Goal: Communication & Community: Answer question/provide support

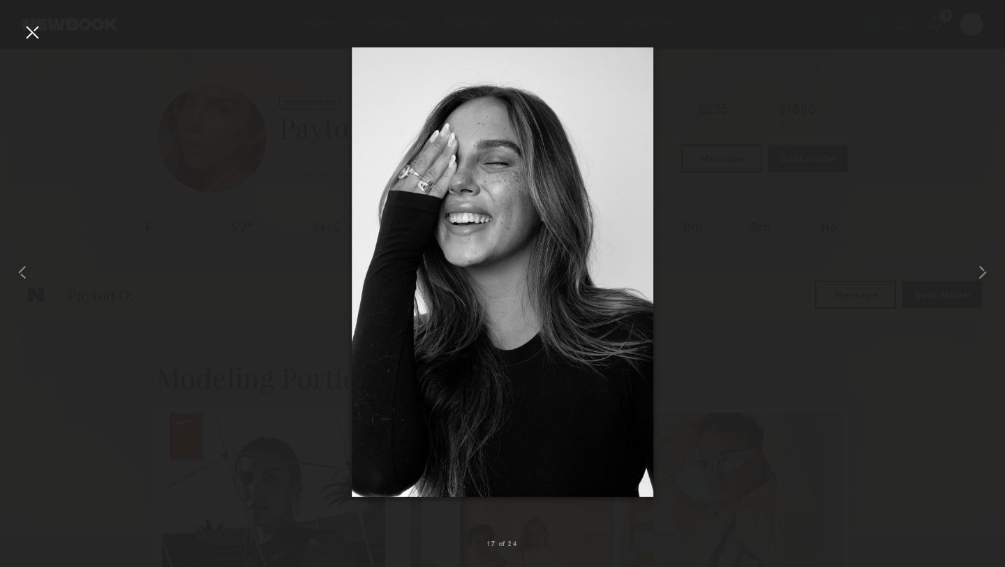
click at [34, 29] on div at bounding box center [32, 32] width 22 height 22
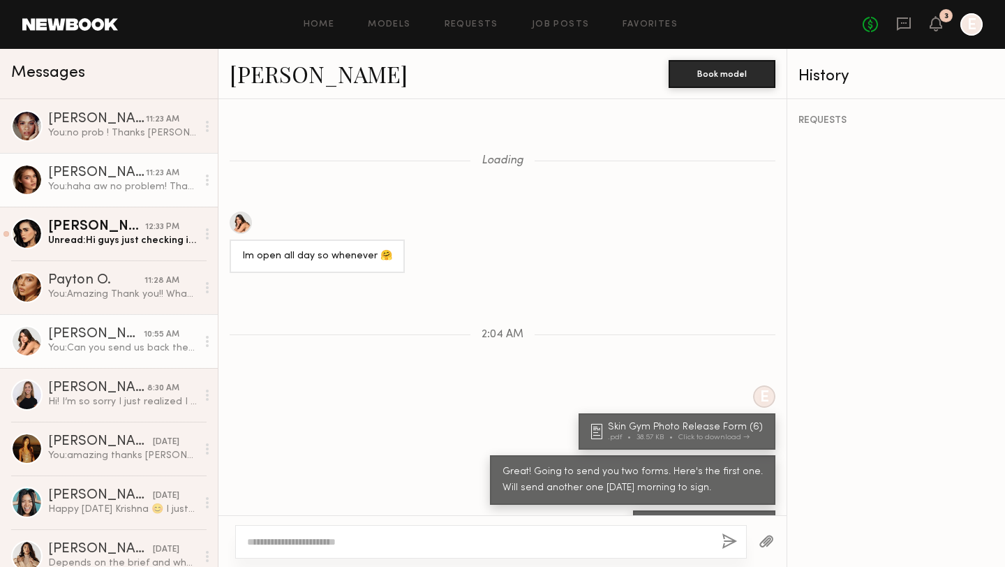
scroll to position [295, 0]
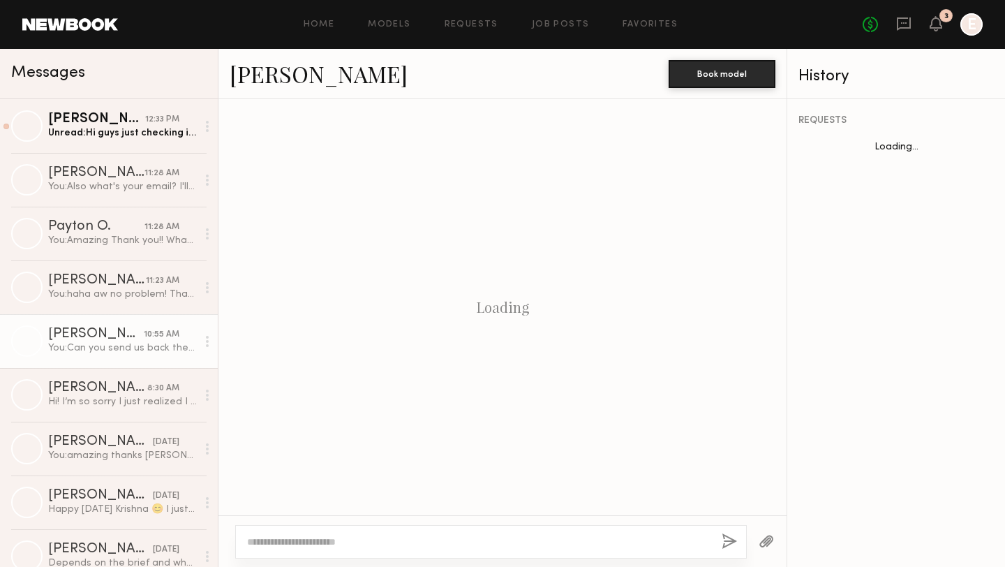
scroll to position [295, 0]
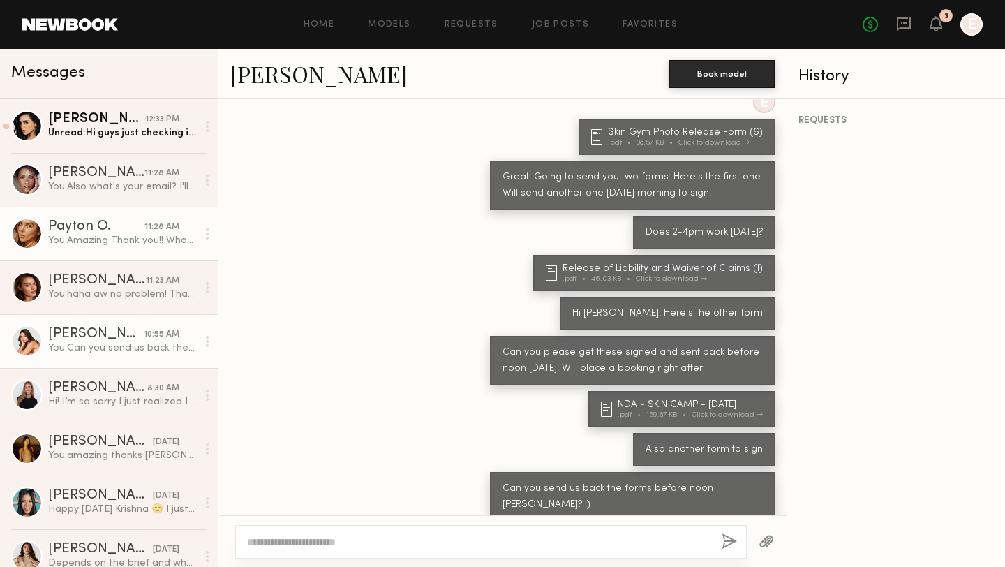
click at [99, 229] on div "Payton O." at bounding box center [96, 227] width 96 height 14
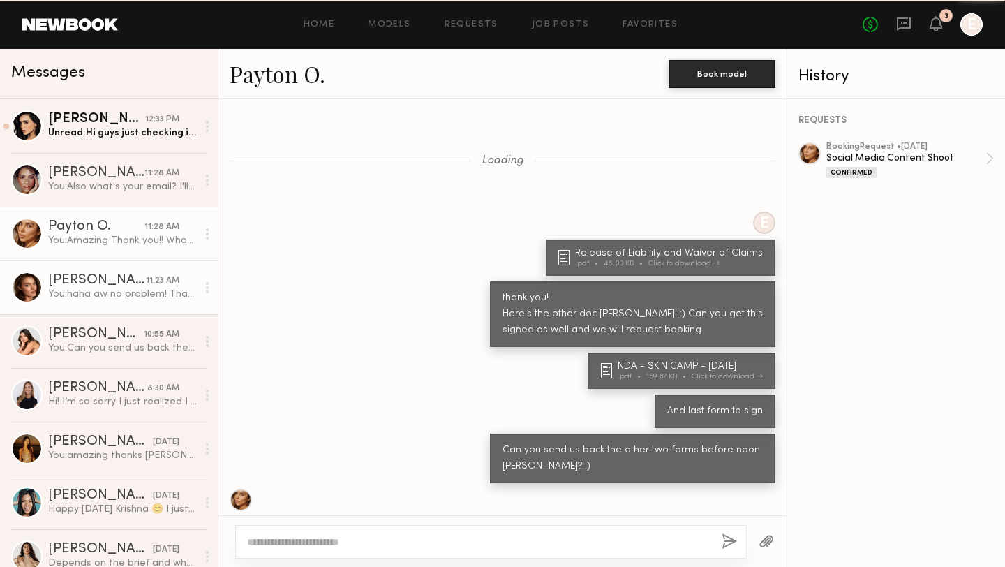
scroll to position [1038, 0]
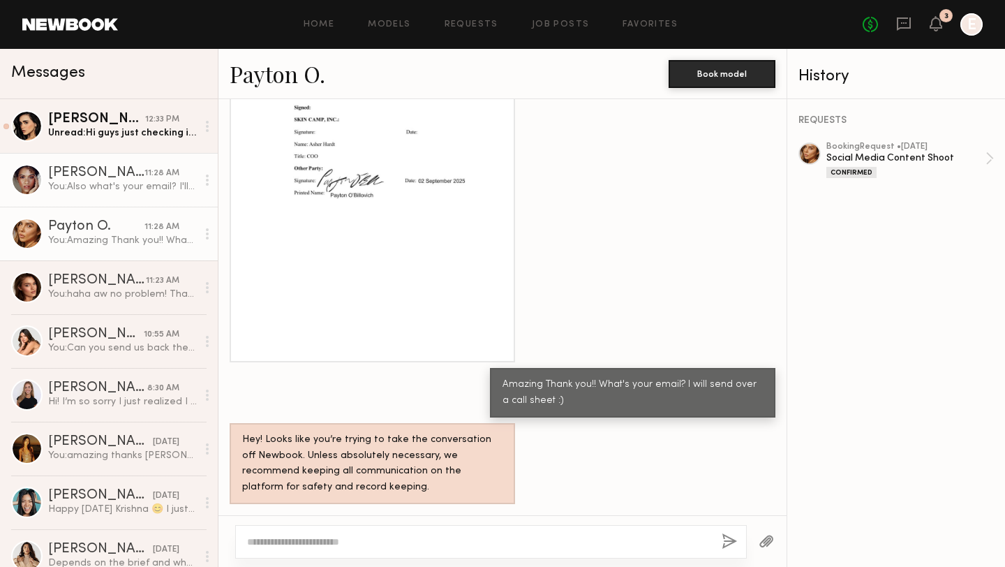
click at [117, 179] on div "[PERSON_NAME]" at bounding box center [96, 173] width 96 height 14
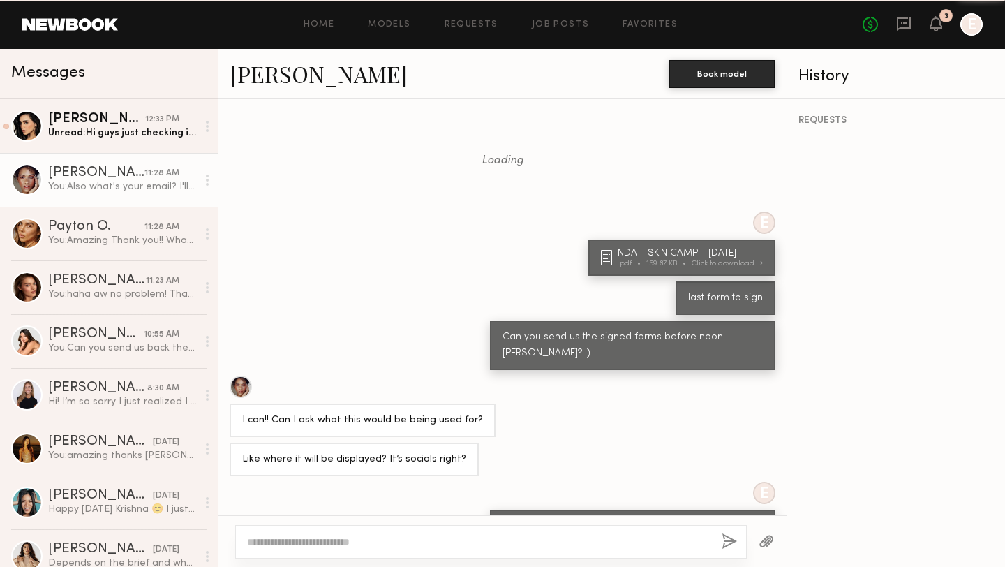
scroll to position [385, 0]
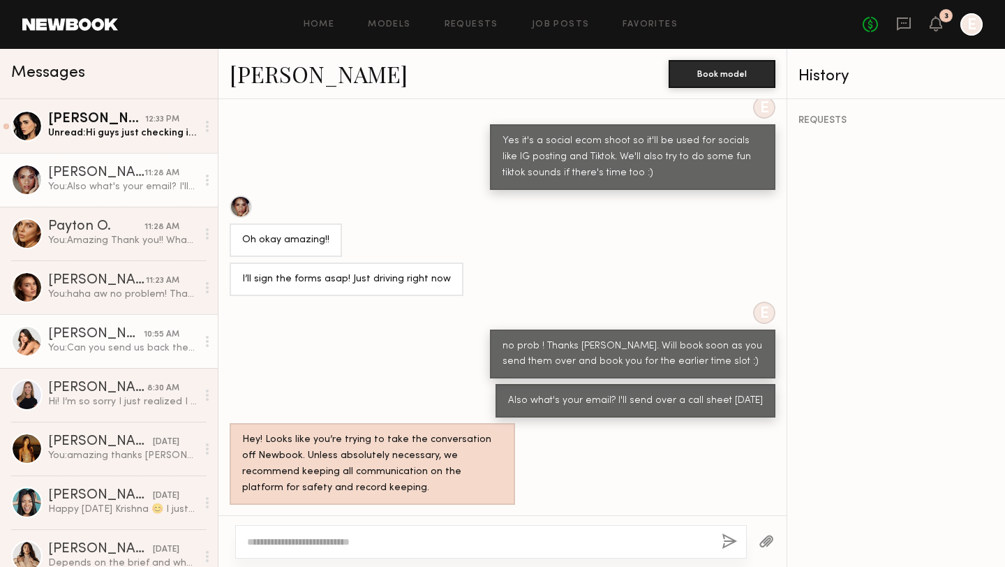
click at [101, 333] on div "[PERSON_NAME]" at bounding box center [96, 334] width 96 height 14
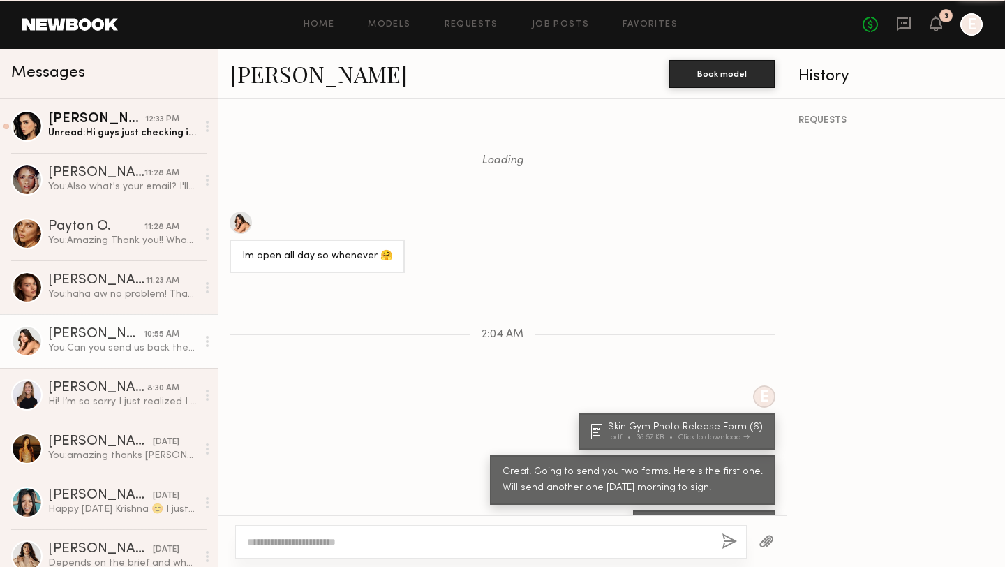
scroll to position [295, 0]
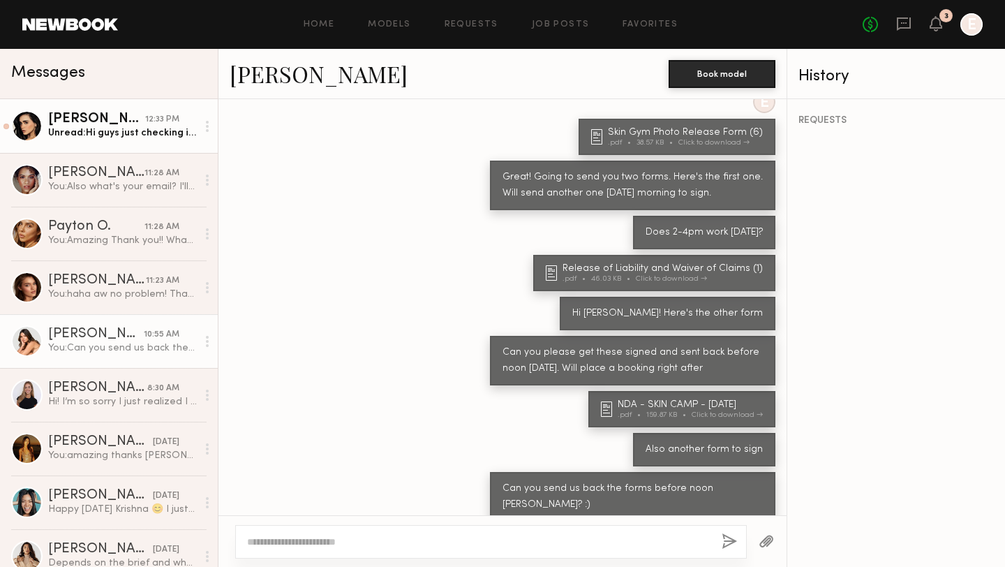
click at [123, 126] on div "Unread: Hi guys just checking in if we are shooting tomorrow so I can plan my d…" at bounding box center [122, 132] width 149 height 13
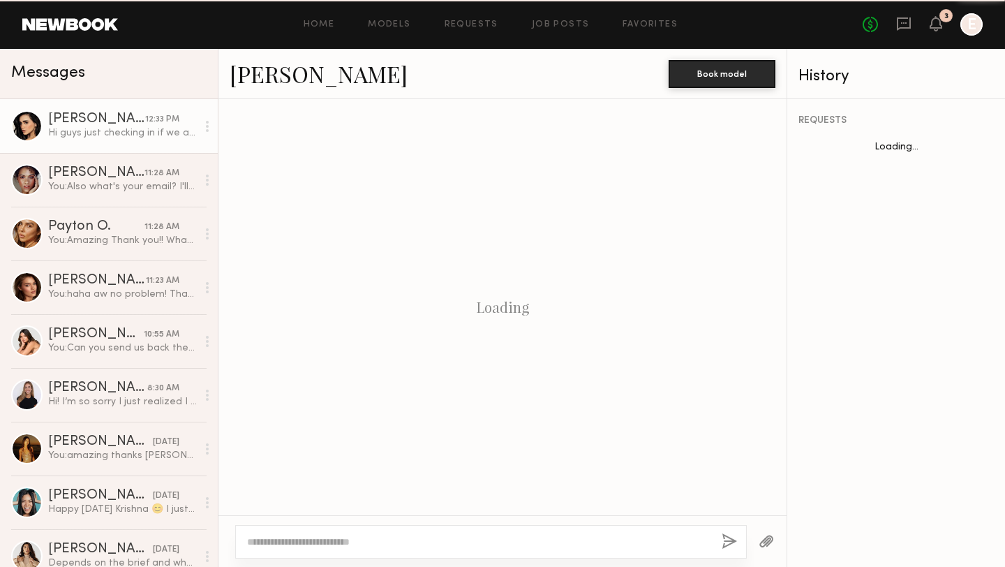
scroll to position [548, 0]
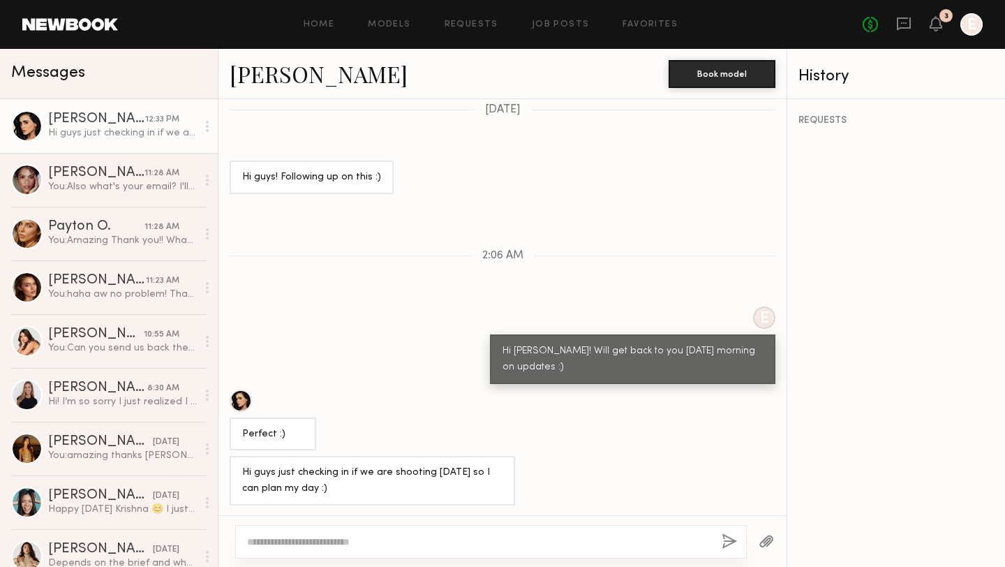
click at [339, 536] on textarea at bounding box center [479, 542] width 464 height 14
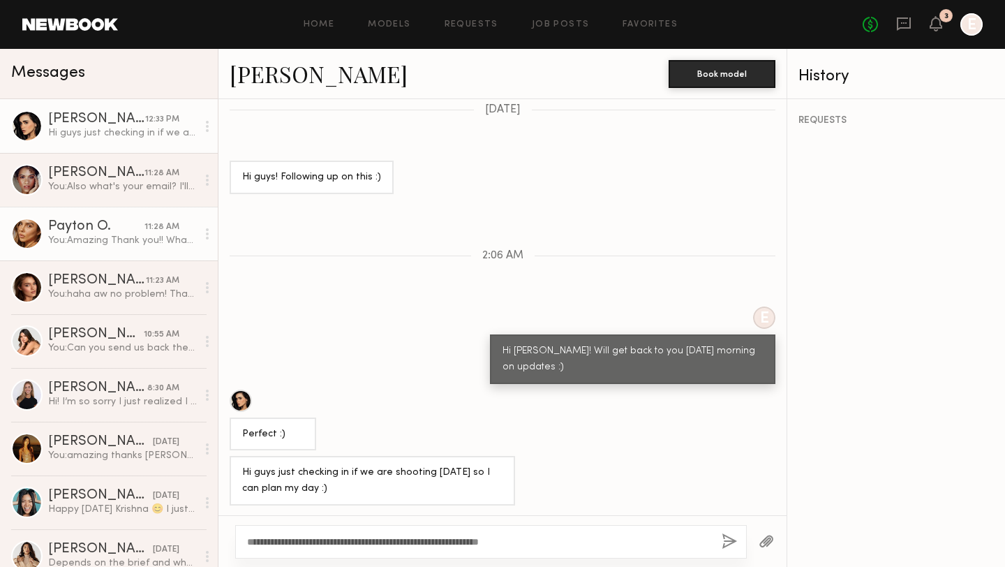
type textarea "**********"
click at [81, 242] on div "You: Amazing Thank you!! What's your email? I will send over a call sheet :)" at bounding box center [122, 240] width 149 height 13
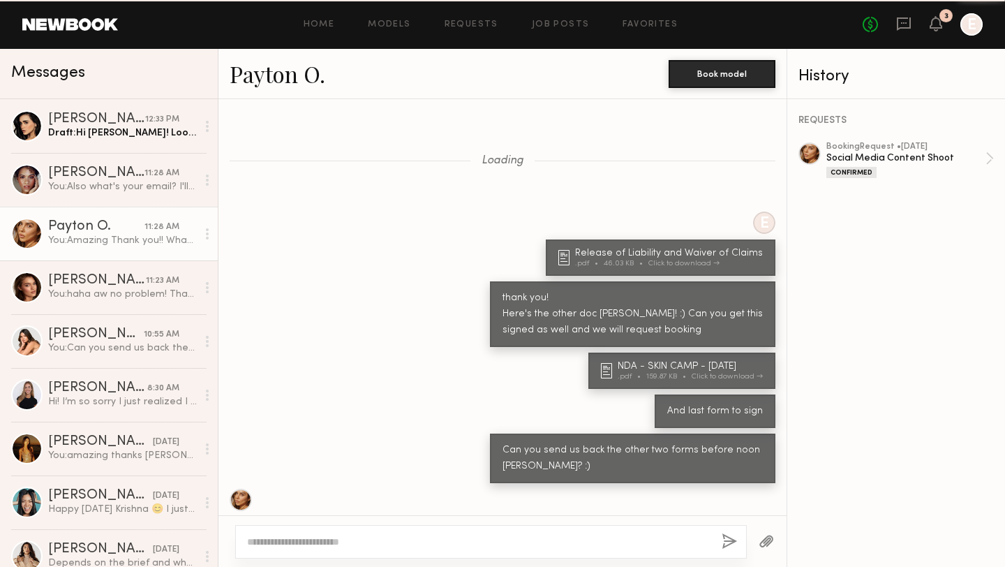
scroll to position [1038, 0]
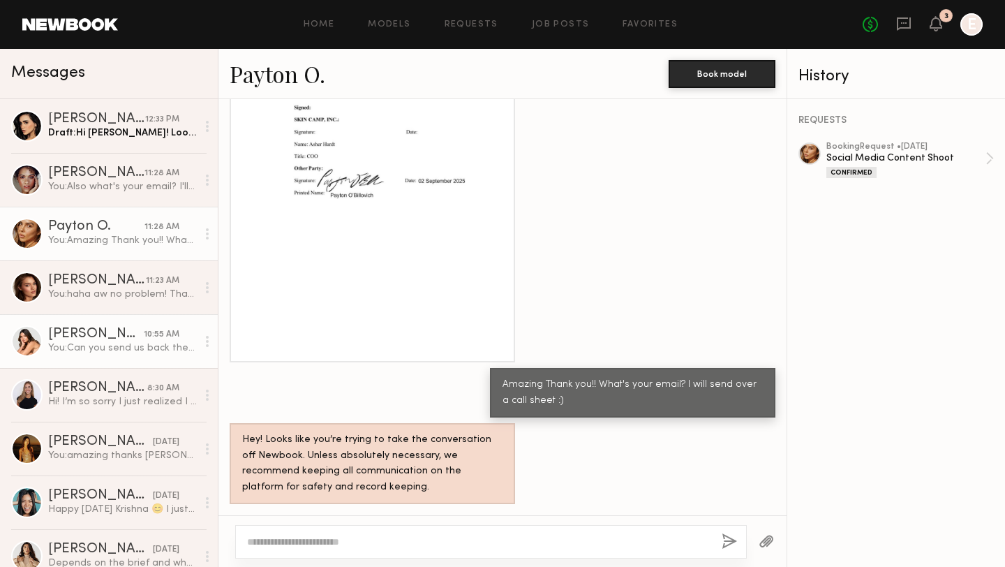
click at [89, 341] on div "You: Can you send us back the forms before noon Caina? :)" at bounding box center [122, 347] width 149 height 13
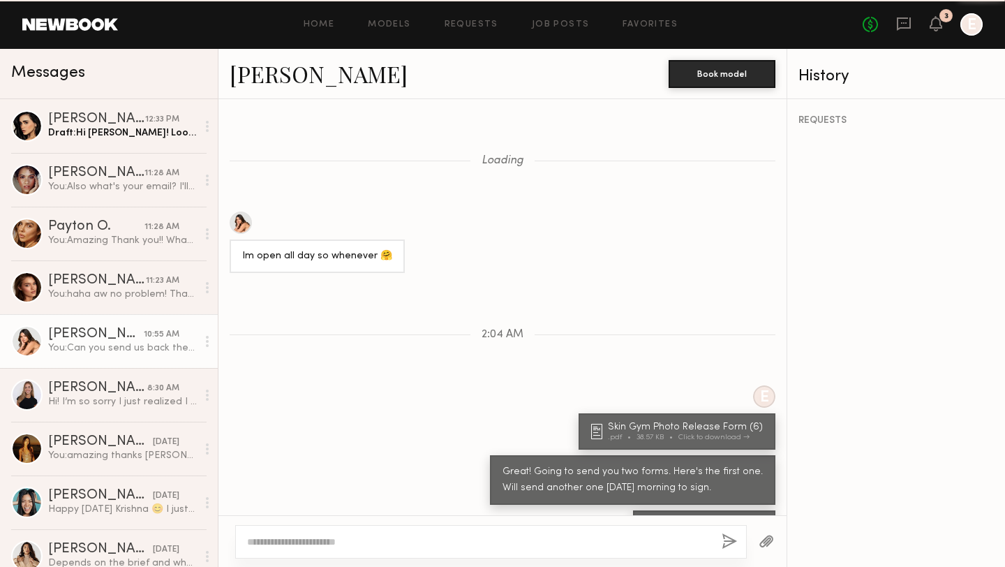
scroll to position [295, 0]
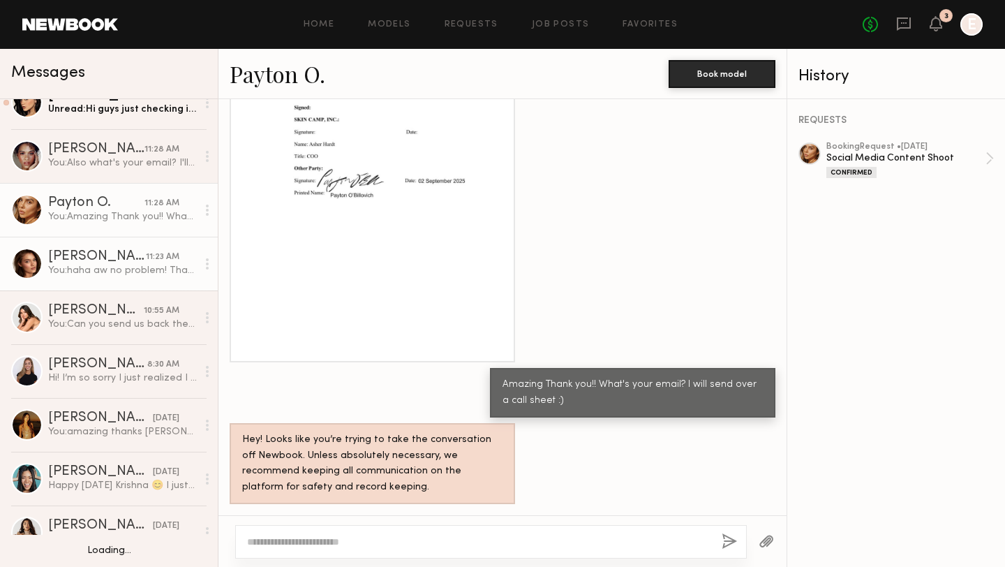
scroll to position [23, 0]
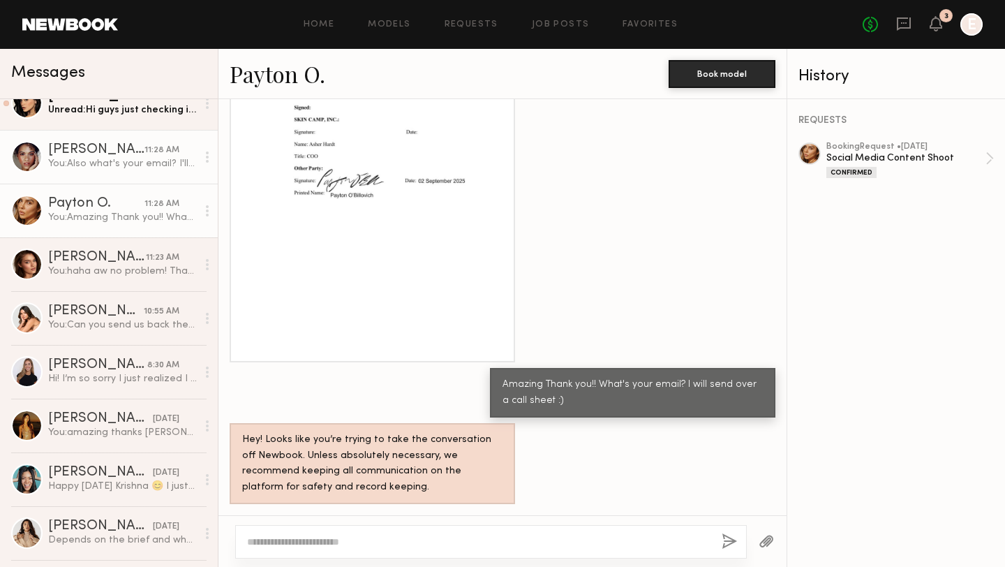
click at [82, 157] on div "You: Also what's your email? I'll send over a call sheet today" at bounding box center [122, 163] width 149 height 13
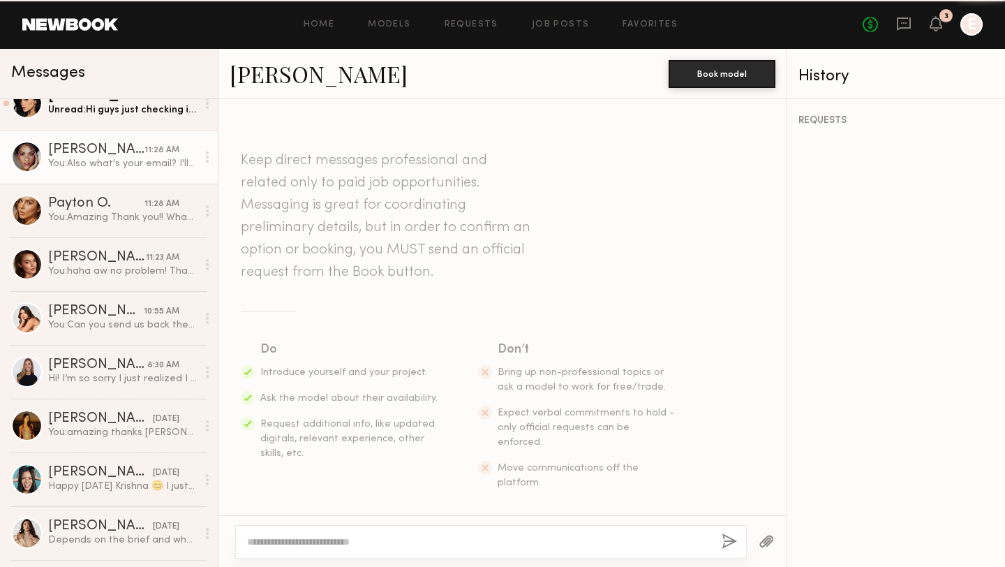
scroll to position [5165, 0]
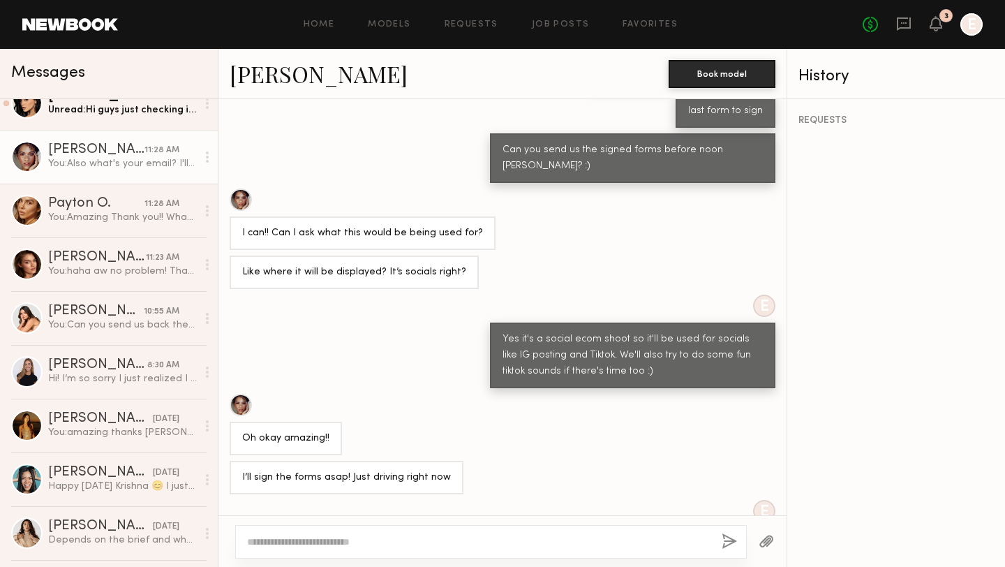
click at [404, 539] on textarea at bounding box center [479, 542] width 464 height 14
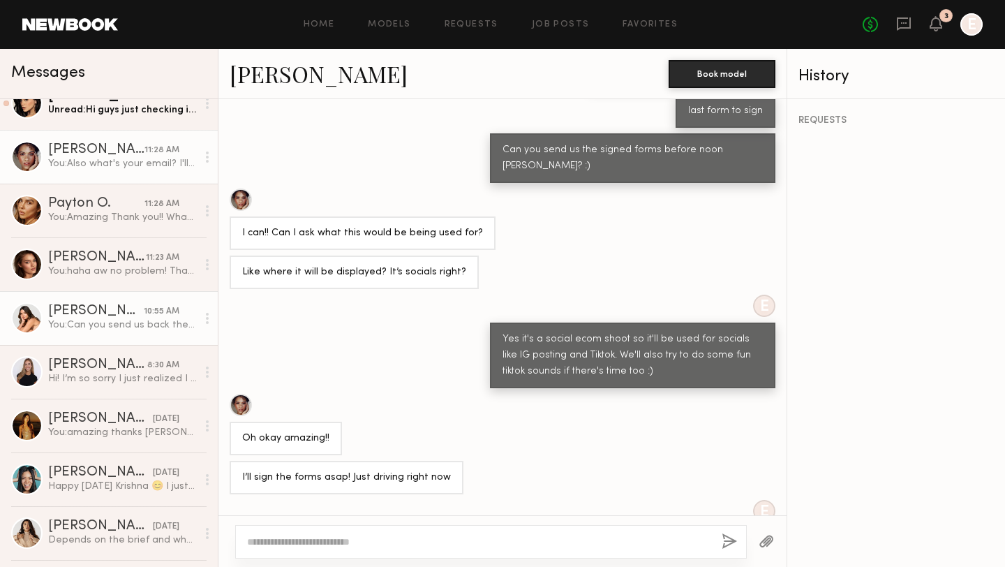
click at [78, 327] on div "You: Can you send us back the forms before noon Caina? :)" at bounding box center [122, 324] width 149 height 13
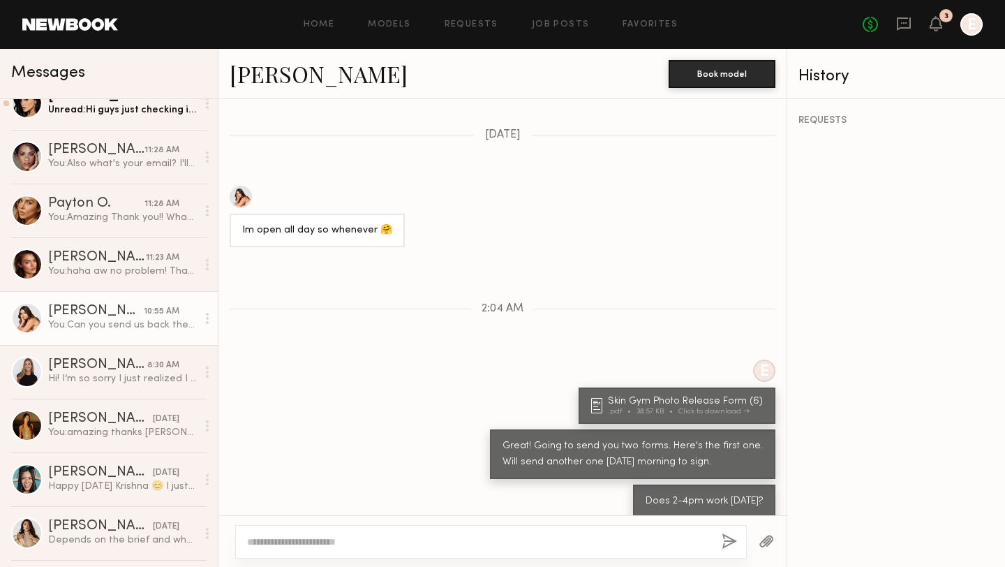
scroll to position [1426, 0]
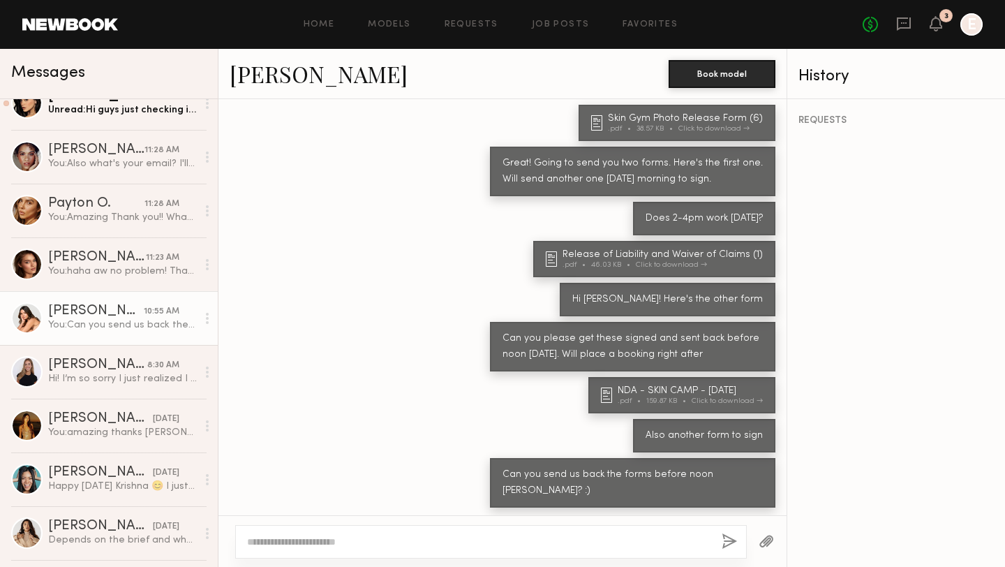
click at [349, 531] on div at bounding box center [491, 542] width 512 height 34
click at [346, 545] on textarea at bounding box center [479, 542] width 464 height 14
click at [293, 543] on textarea "**********" at bounding box center [479, 542] width 464 height 14
click at [431, 539] on textarea "**********" at bounding box center [479, 542] width 464 height 14
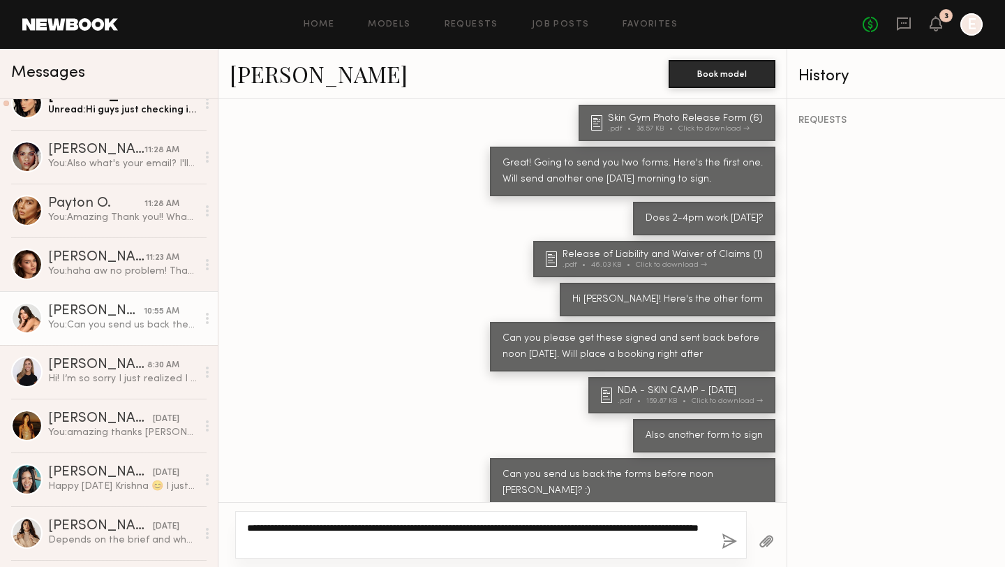
type textarea "**********"
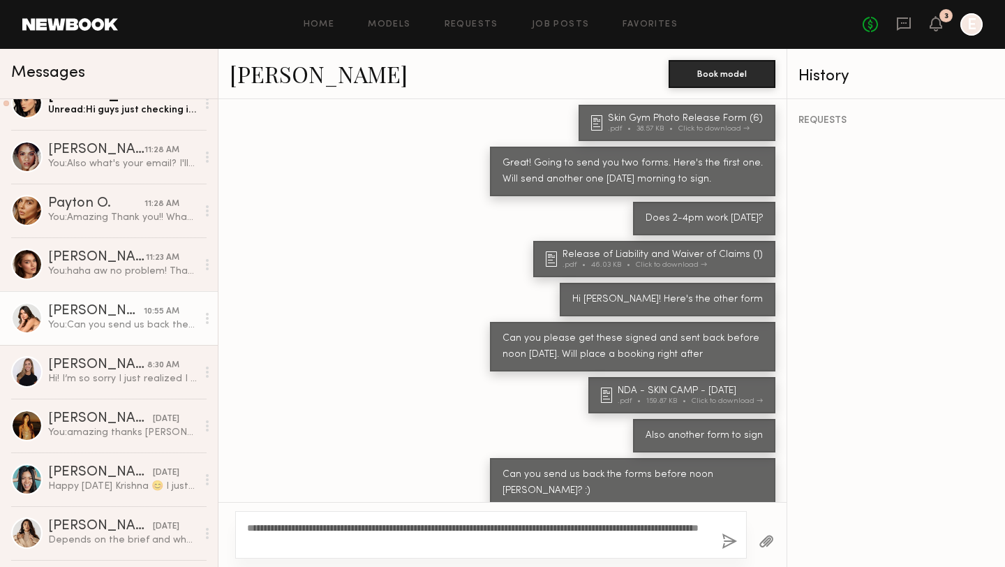
click at [736, 546] on button "button" at bounding box center [729, 541] width 15 height 17
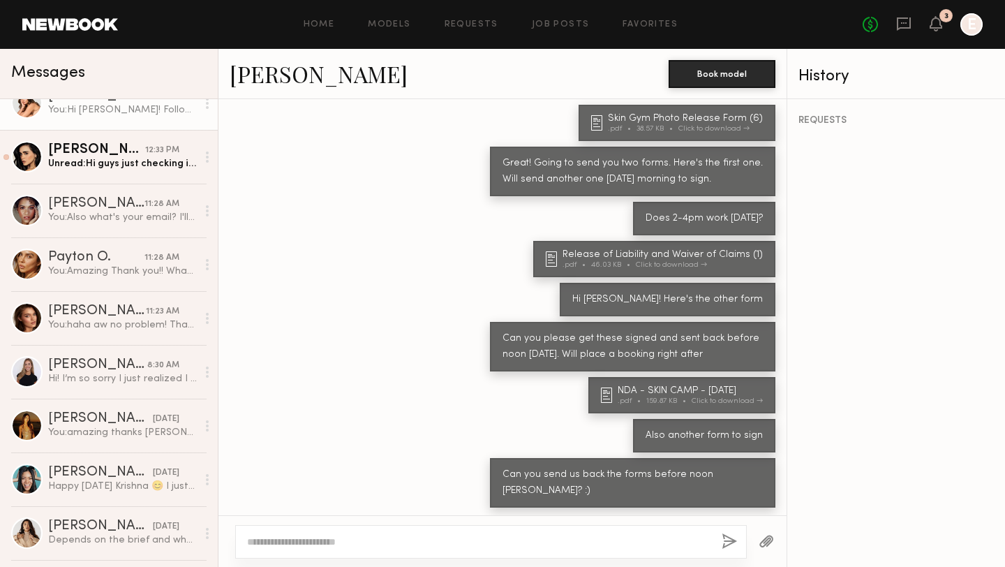
scroll to position [0, 0]
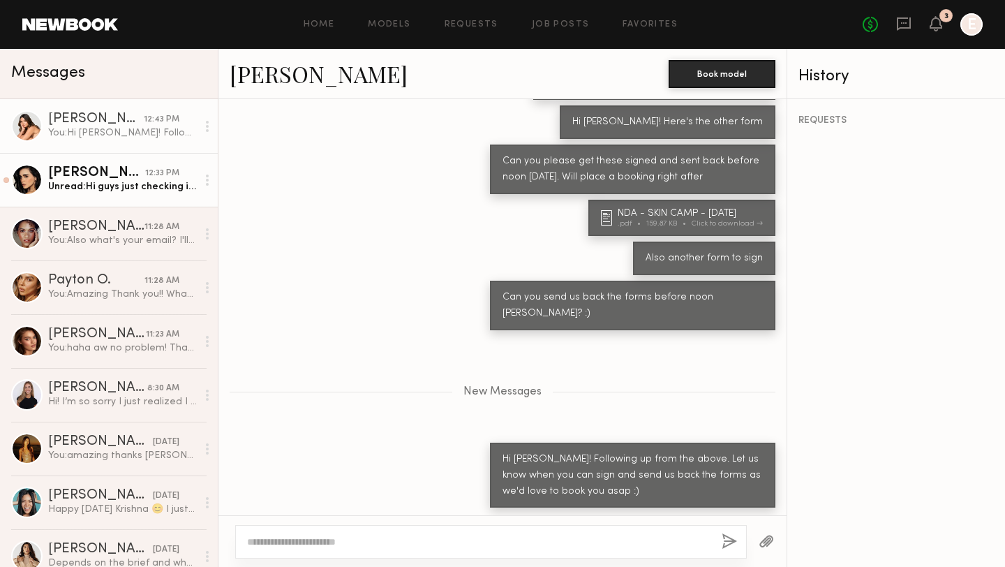
click at [94, 193] on link "Priscilla P. 12:33 PM Unread: Hi guys just checking in if we are shooting tomor…" at bounding box center [109, 180] width 218 height 54
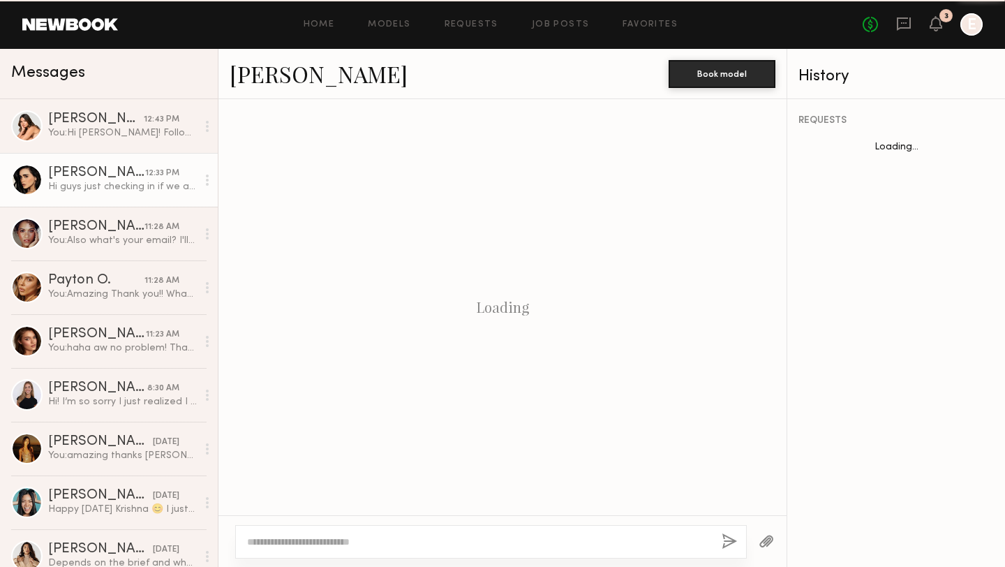
scroll to position [548, 0]
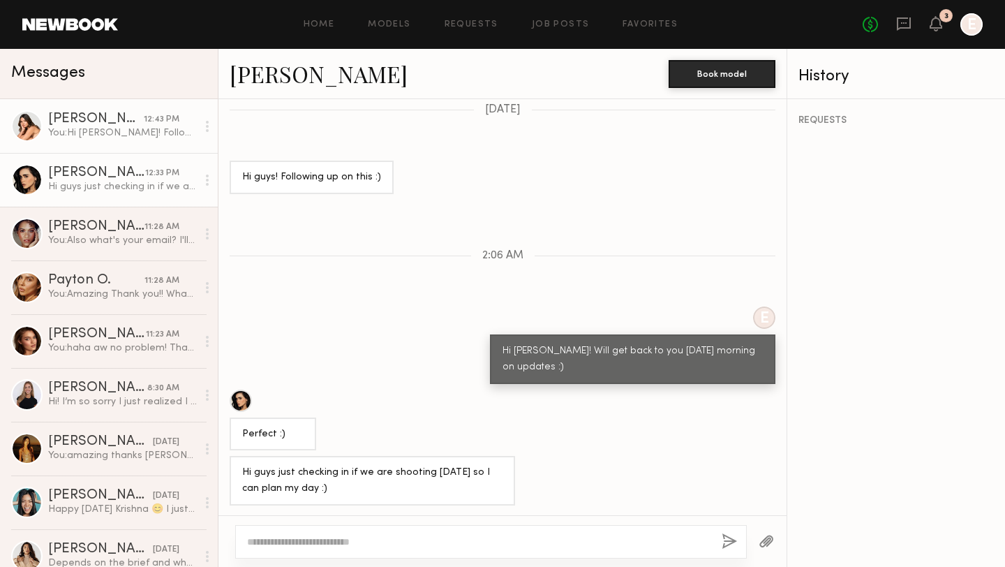
click at [100, 115] on div "[PERSON_NAME]" at bounding box center [96, 119] width 96 height 14
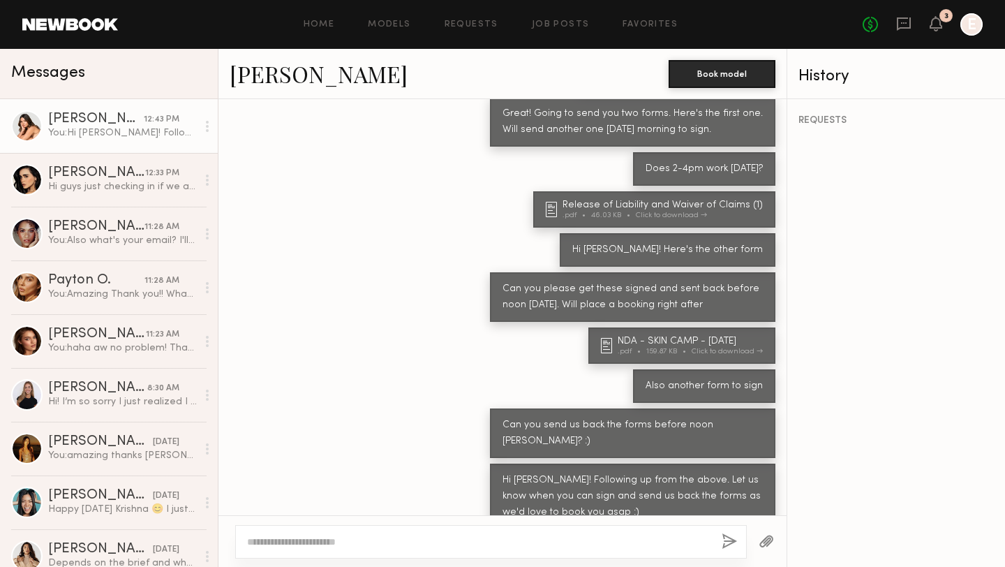
scroll to position [1498, 0]
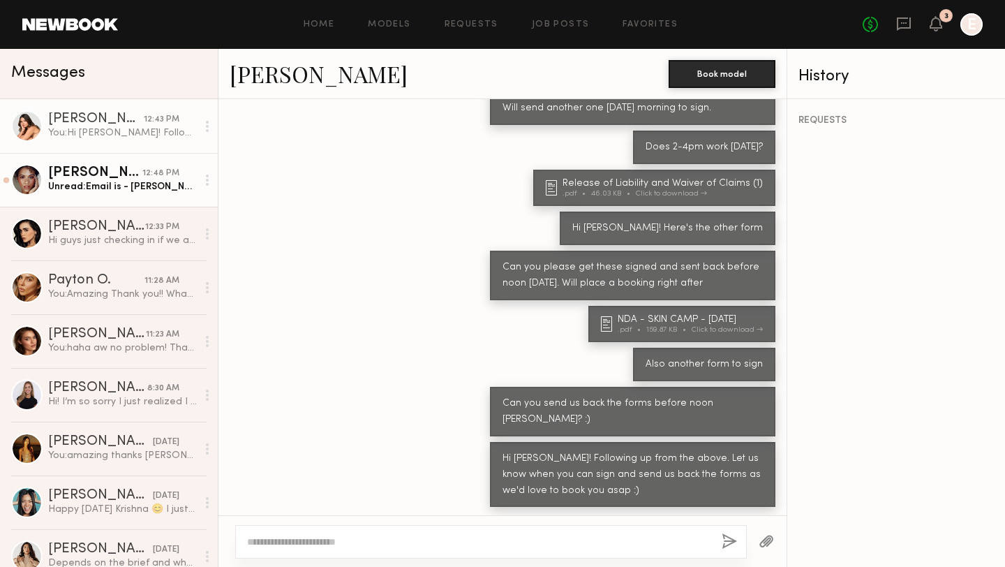
click at [94, 185] on div "Unread: Email is - Alexandra.gabrielle.w@gmail.com" at bounding box center [122, 186] width 149 height 13
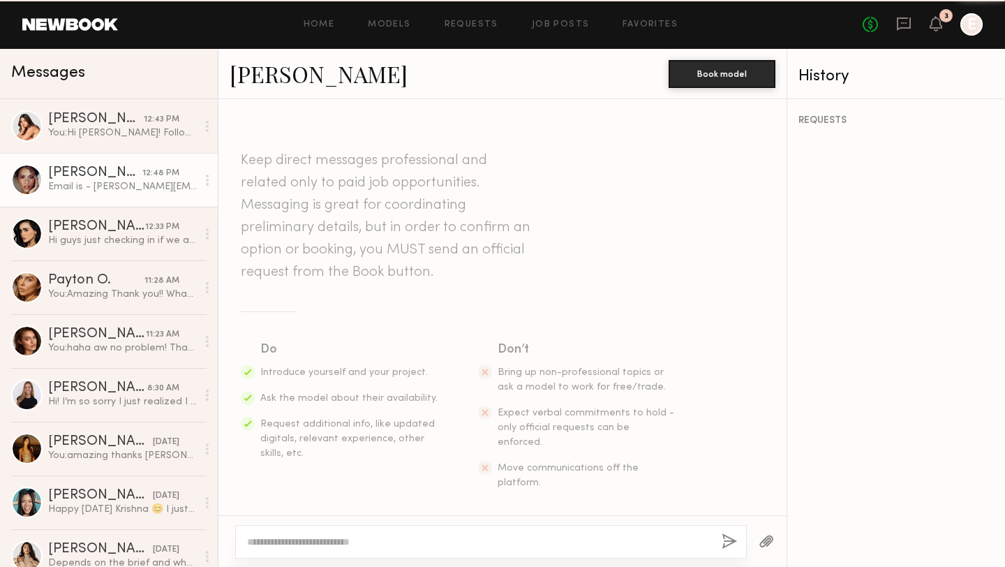
scroll to position [5271, 0]
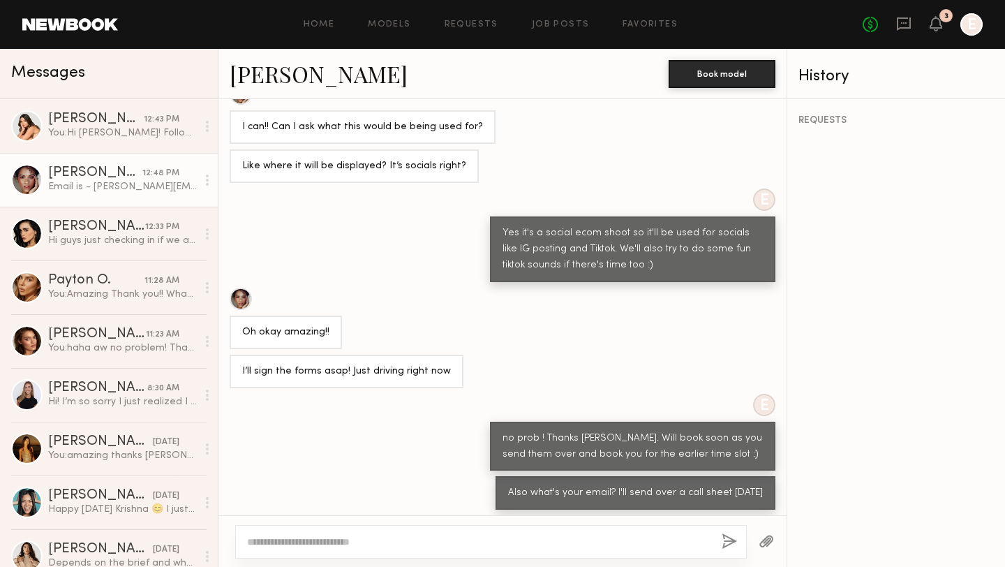
click at [380, 539] on textarea at bounding box center [479, 542] width 464 height 14
type textarea "**********"
click at [760, 543] on button "button" at bounding box center [766, 541] width 15 height 17
click at [727, 540] on button "button" at bounding box center [729, 541] width 15 height 17
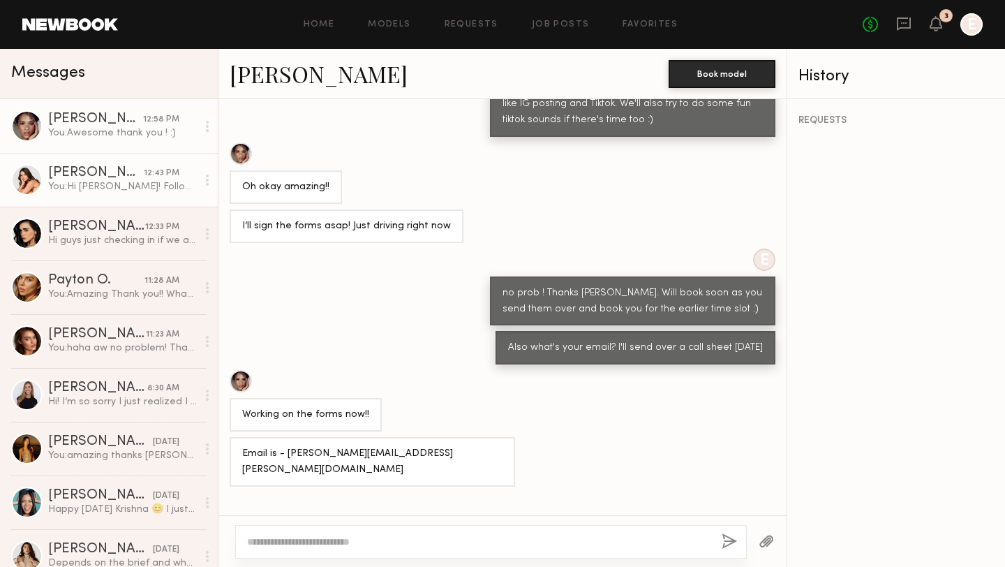
click at [104, 193] on link "Caina F. 12:43 PM You: Hi Caina! Following up from the above. Let us know when …" at bounding box center [109, 180] width 218 height 54
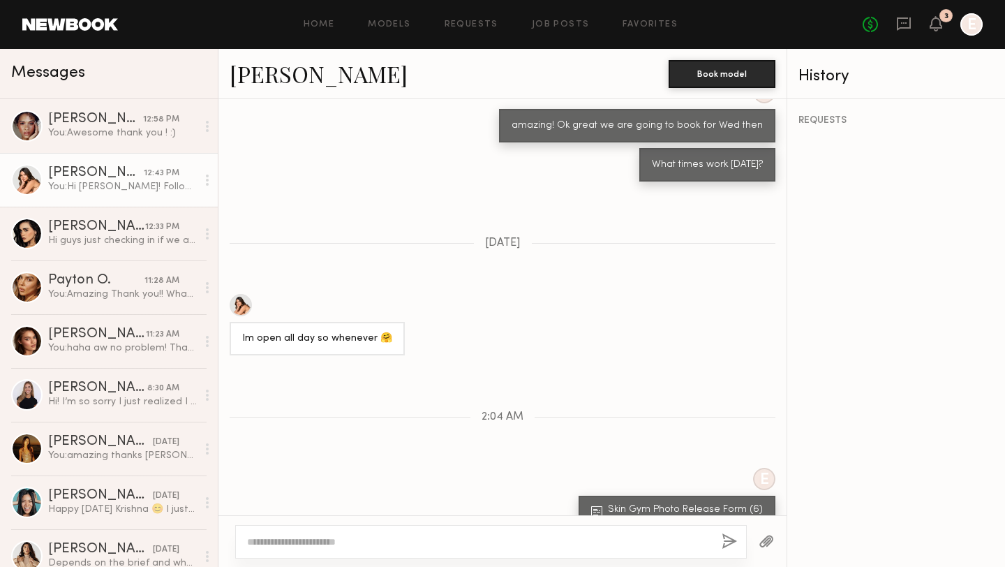
scroll to position [1498, 0]
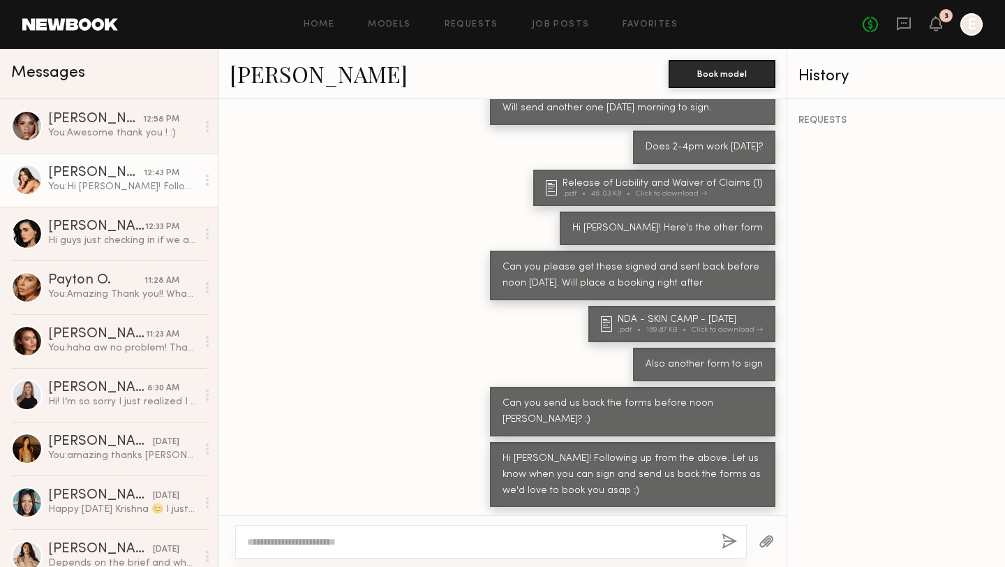
click at [943, 27] on div "No fees up to $5,000 3 E" at bounding box center [923, 24] width 120 height 22
click at [941, 22] on icon at bounding box center [936, 23] width 11 height 10
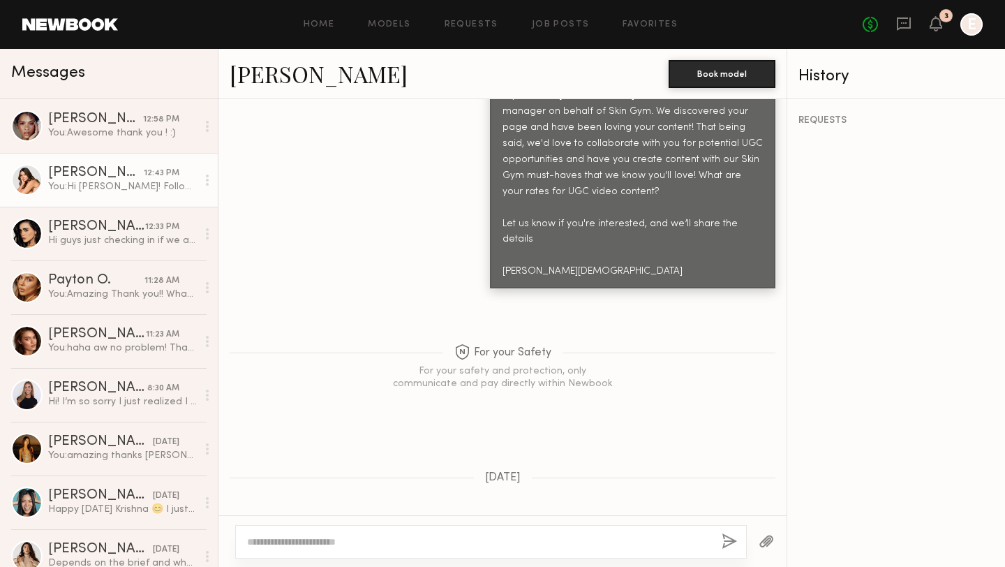
scroll to position [2277, 0]
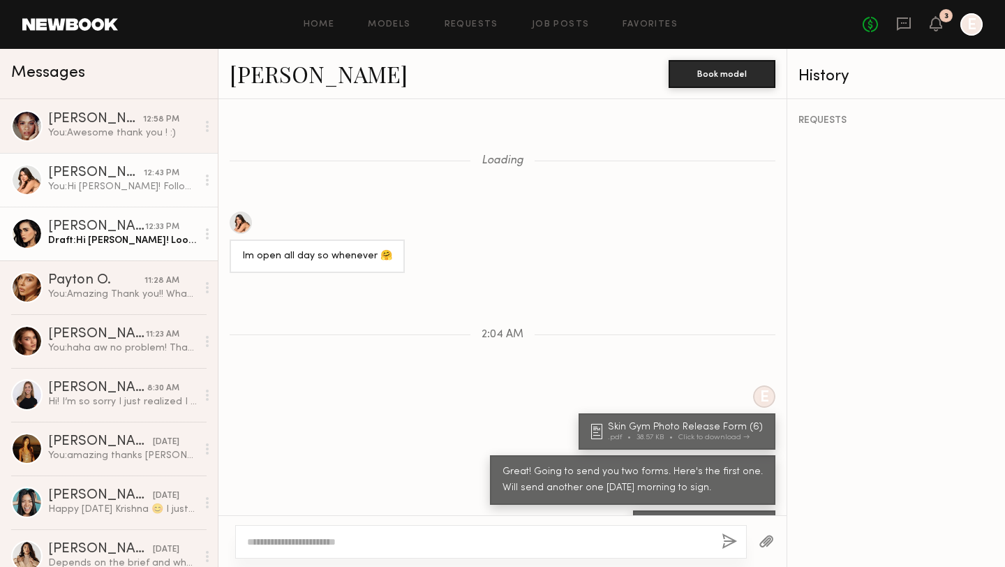
scroll to position [472, 0]
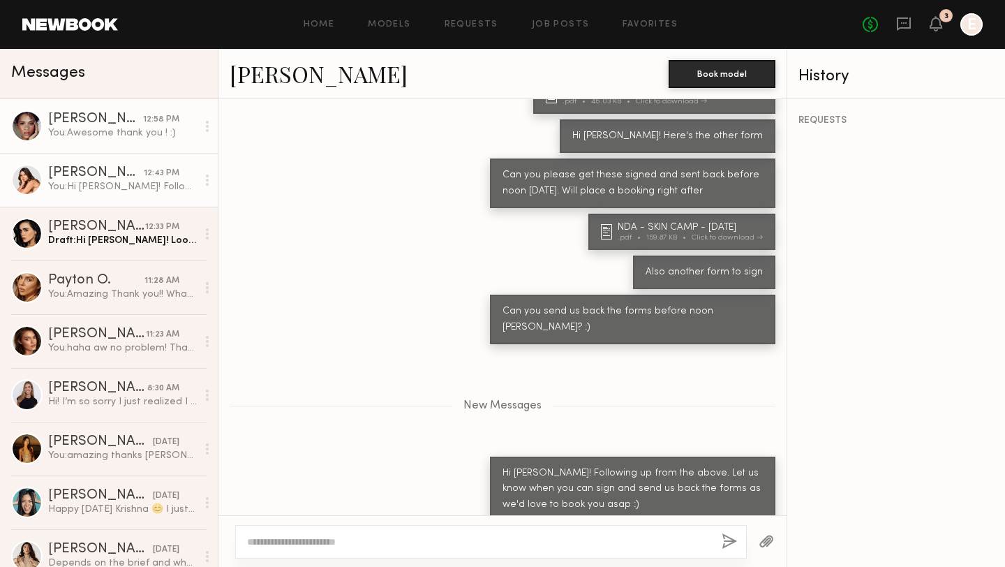
click at [96, 131] on div "You: Awesome thank you ! :)" at bounding box center [122, 132] width 149 height 13
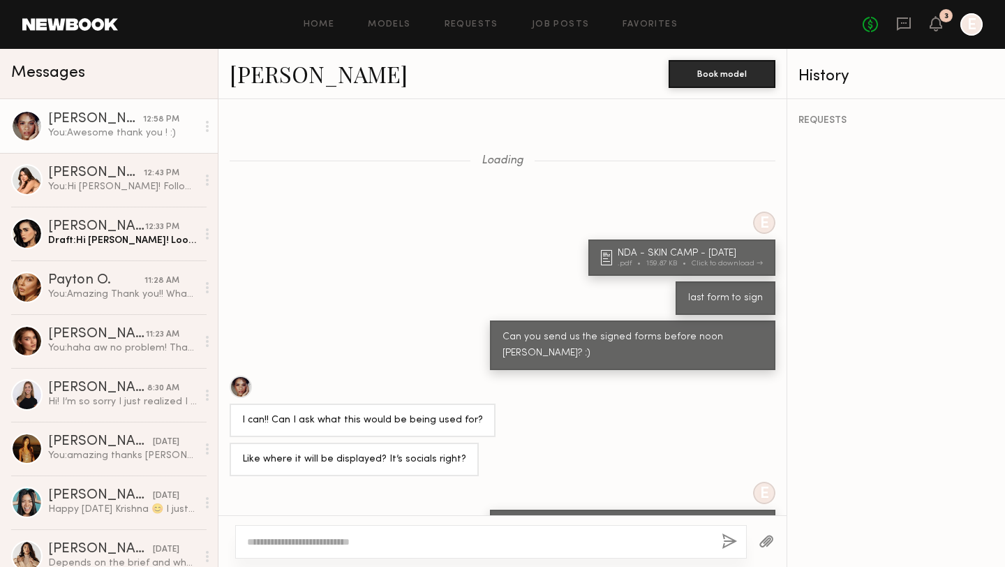
scroll to position [531, 0]
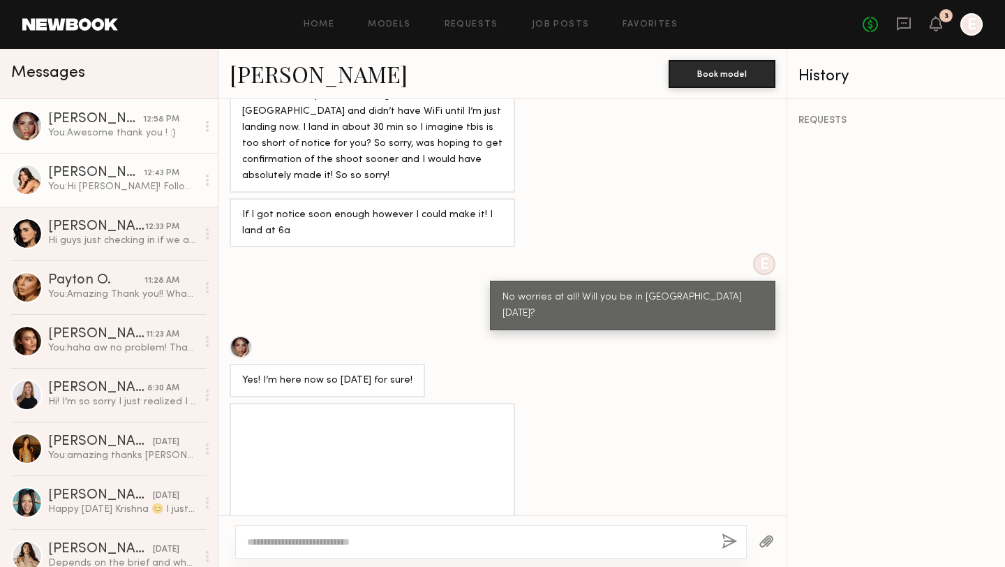
scroll to position [4346, 0]
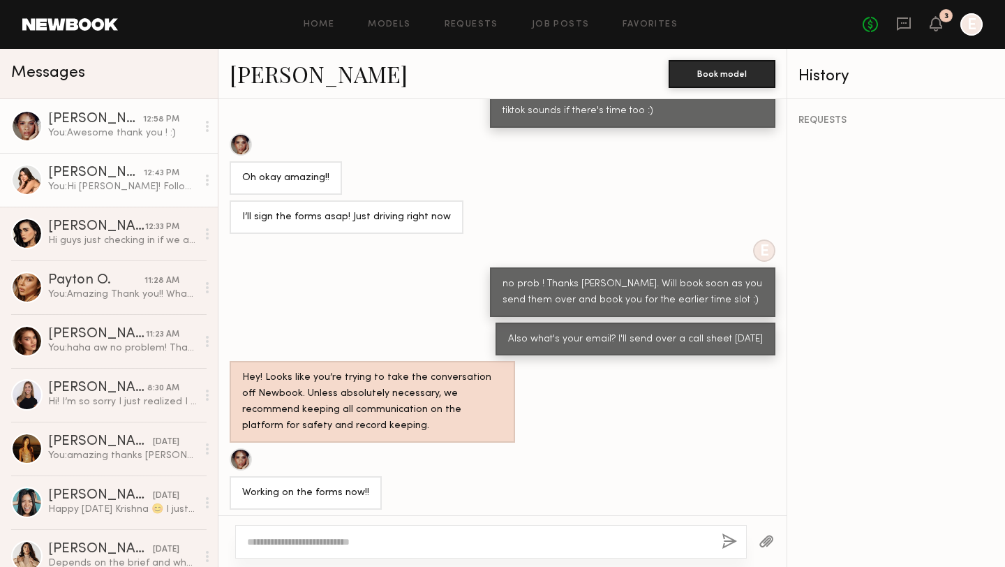
click at [101, 187] on div "You: Hi [PERSON_NAME]! Following up from the above. Let us know when you can si…" at bounding box center [122, 186] width 149 height 13
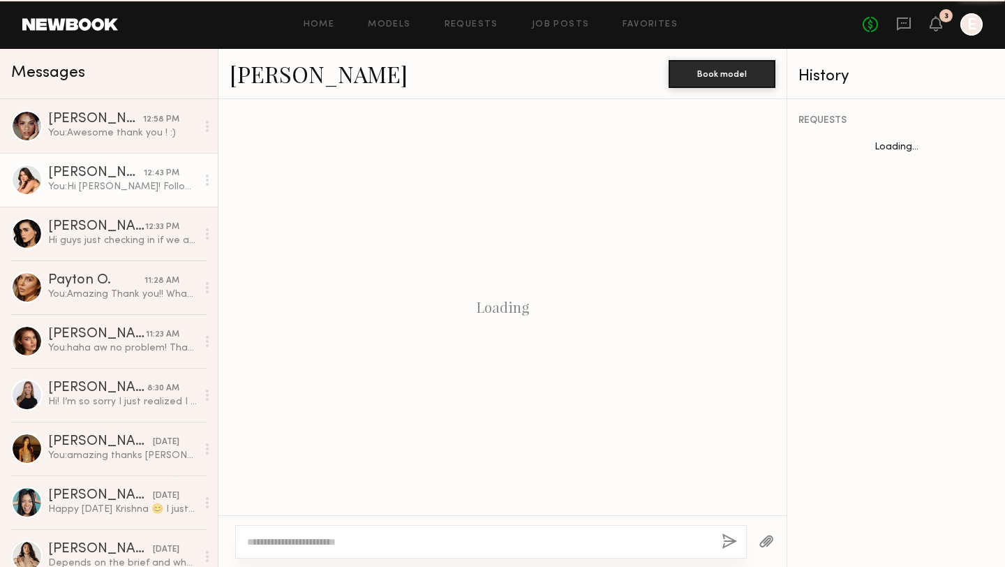
scroll to position [193, 0]
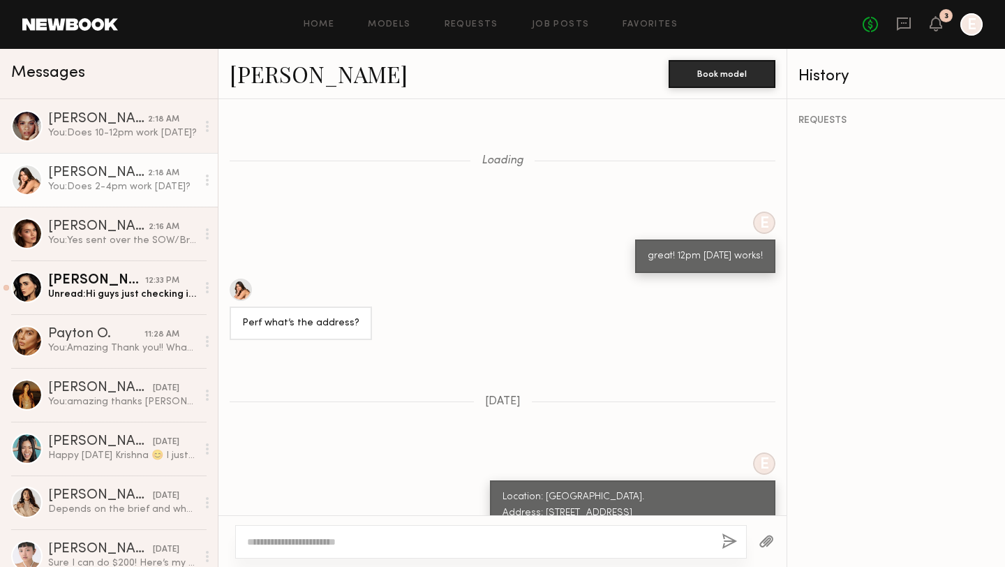
scroll to position [1431, 0]
